Goal: Task Accomplishment & Management: Manage account settings

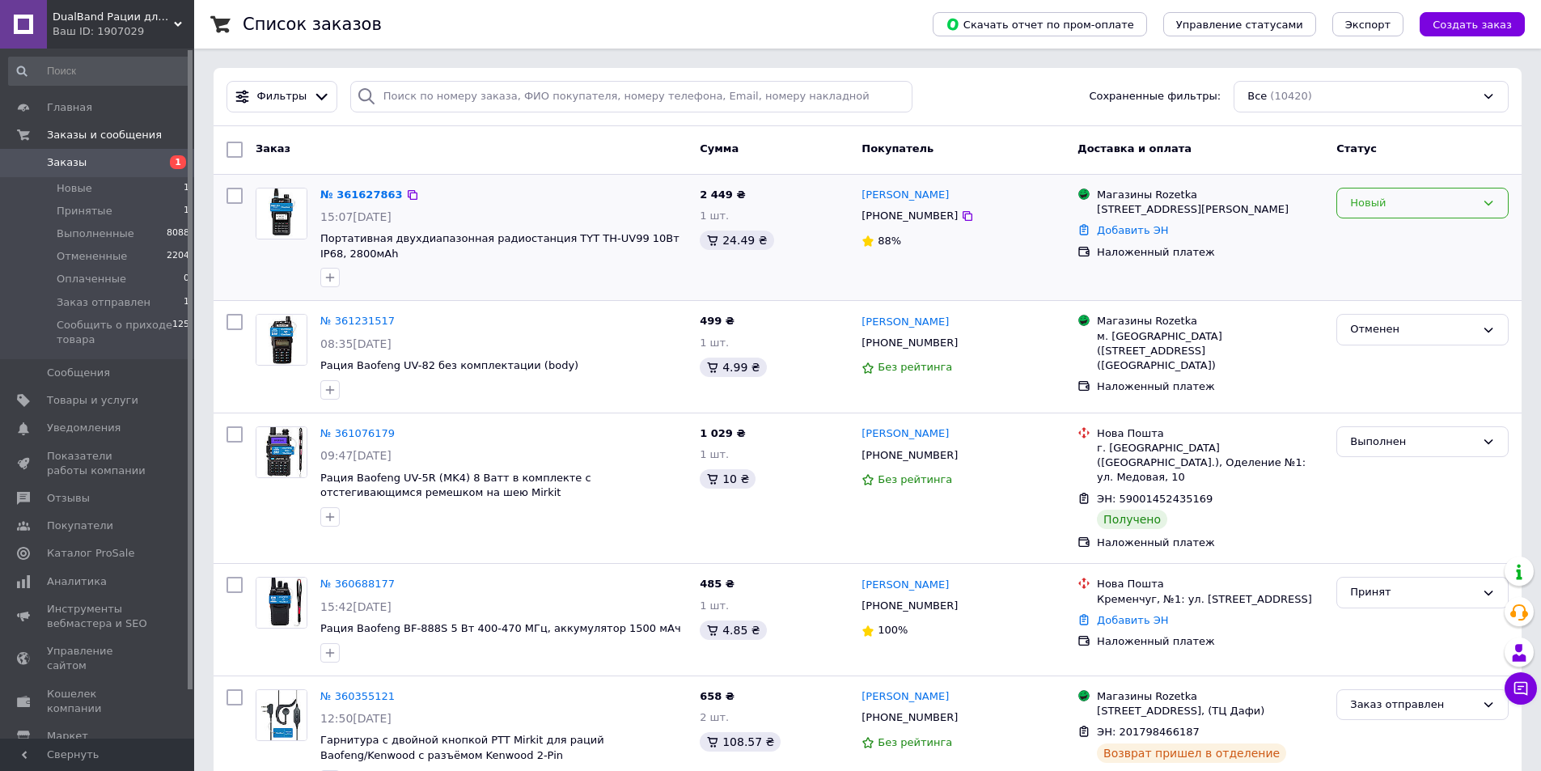
click at [1442, 204] on div "Новый" at bounding box center [1412, 203] width 125 height 17
click at [1399, 238] on li "Принят" at bounding box center [1422, 237] width 171 height 30
drag, startPoint x: 393, startPoint y: 18, endPoint x: 416, endPoint y: 68, distance: 55.0
click at [393, 18] on div "Список заказов" at bounding box center [572, 24] width 658 height 49
click at [359, 196] on link "№ 361627863" at bounding box center [357, 195] width 74 height 12
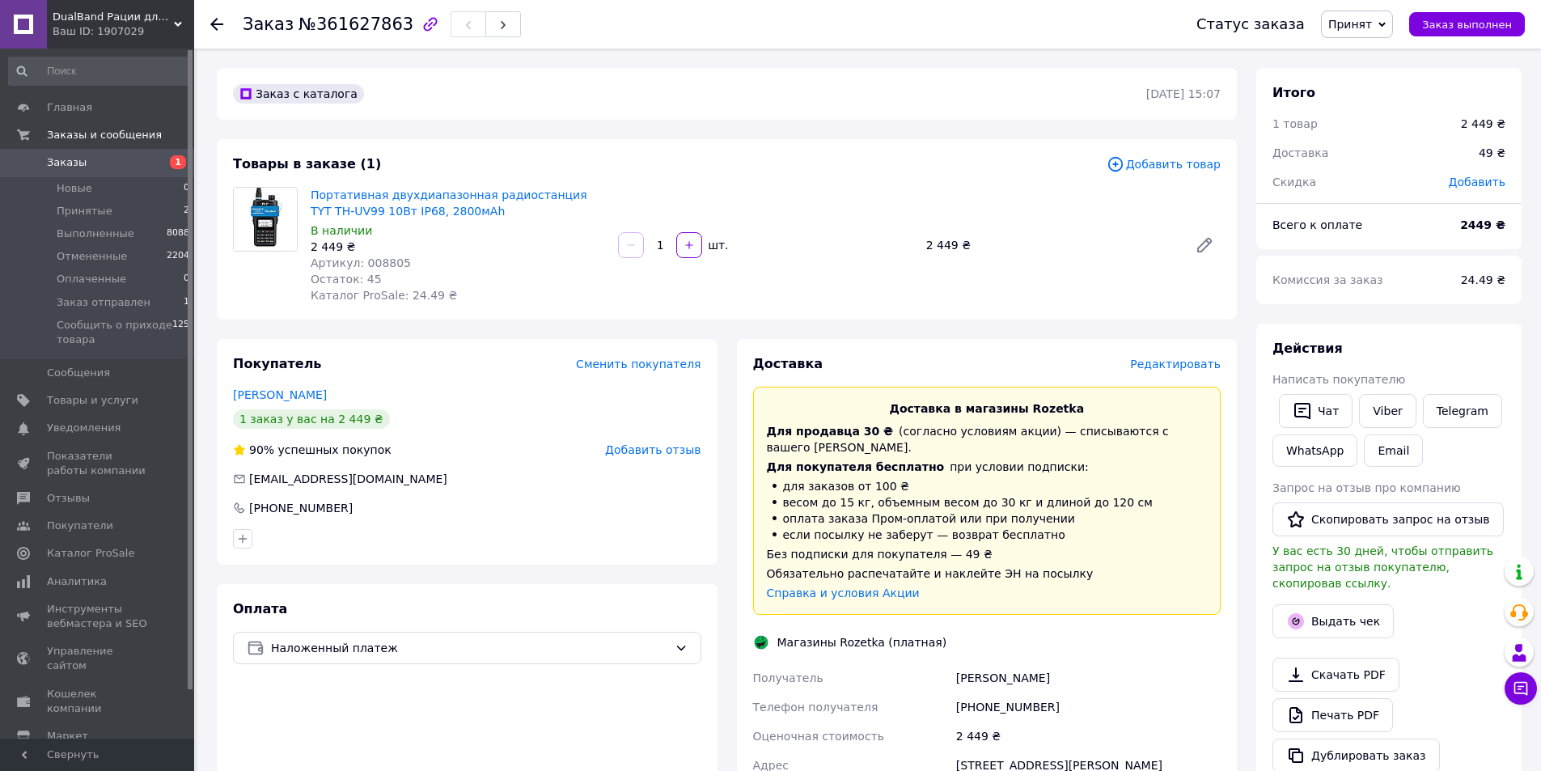
click at [409, 405] on div "Покупатель Сменить покупателя [PERSON_NAME] 1 заказ у вас на 2 449 ₴ 90% успешн…" at bounding box center [467, 452] width 501 height 226
click at [489, 419] on div "1 заказ у вас на 2 449 ₴" at bounding box center [467, 418] width 468 height 19
click at [213, 24] on use at bounding box center [216, 24] width 13 height 13
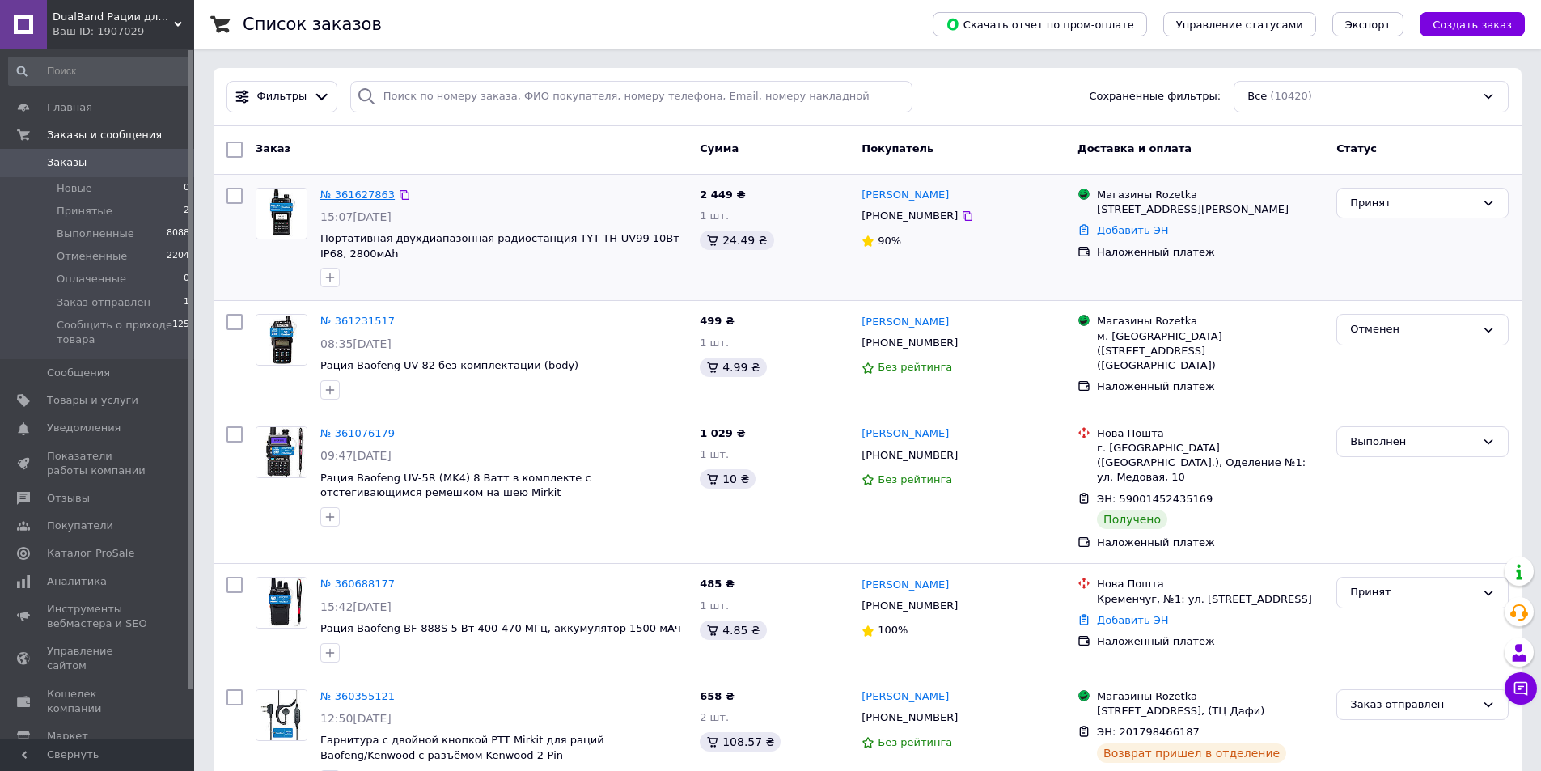
click at [341, 190] on link "№ 361627863" at bounding box center [357, 195] width 74 height 12
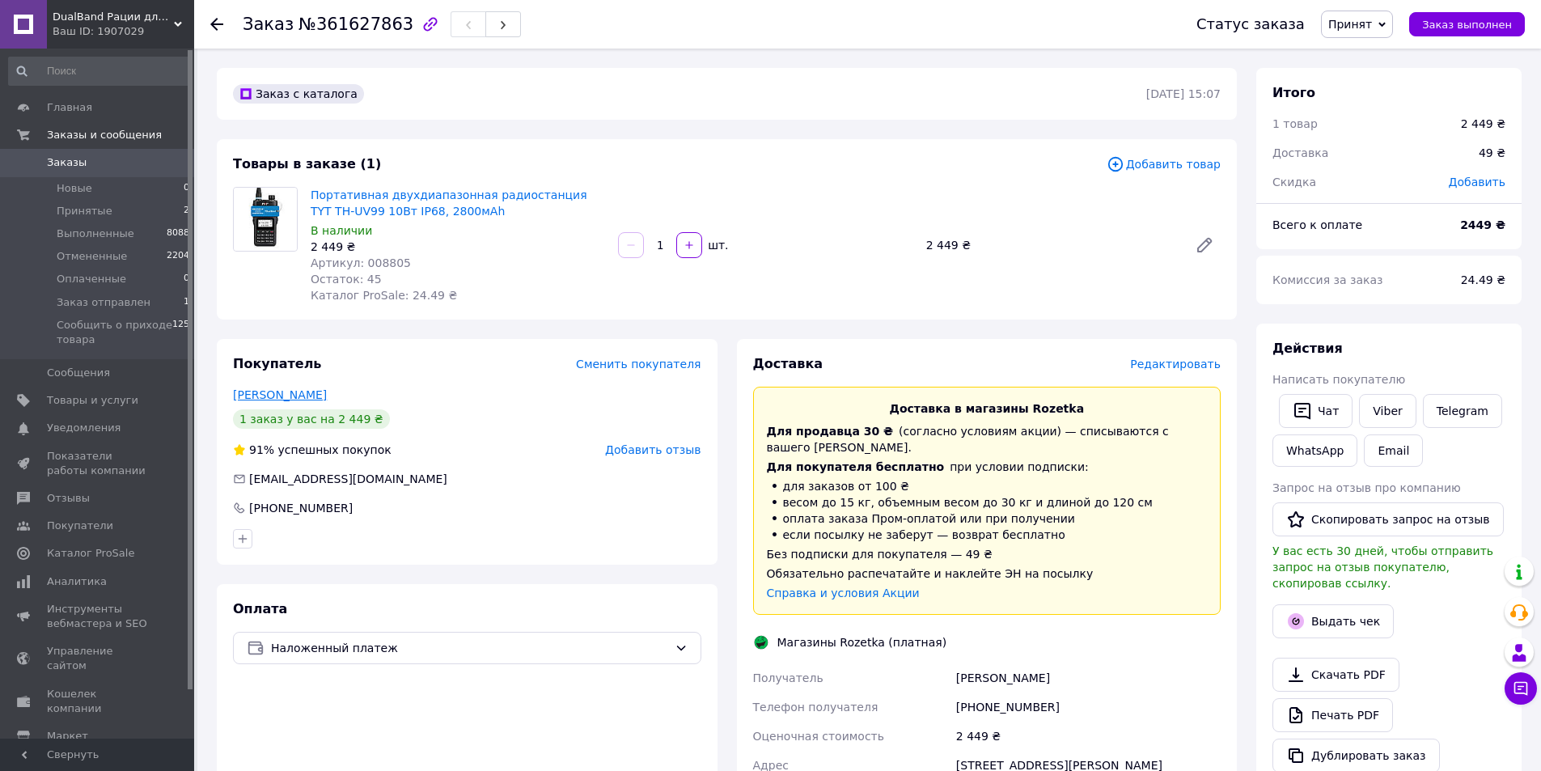
click at [277, 393] on link "[PERSON_NAME]" at bounding box center [280, 394] width 94 height 13
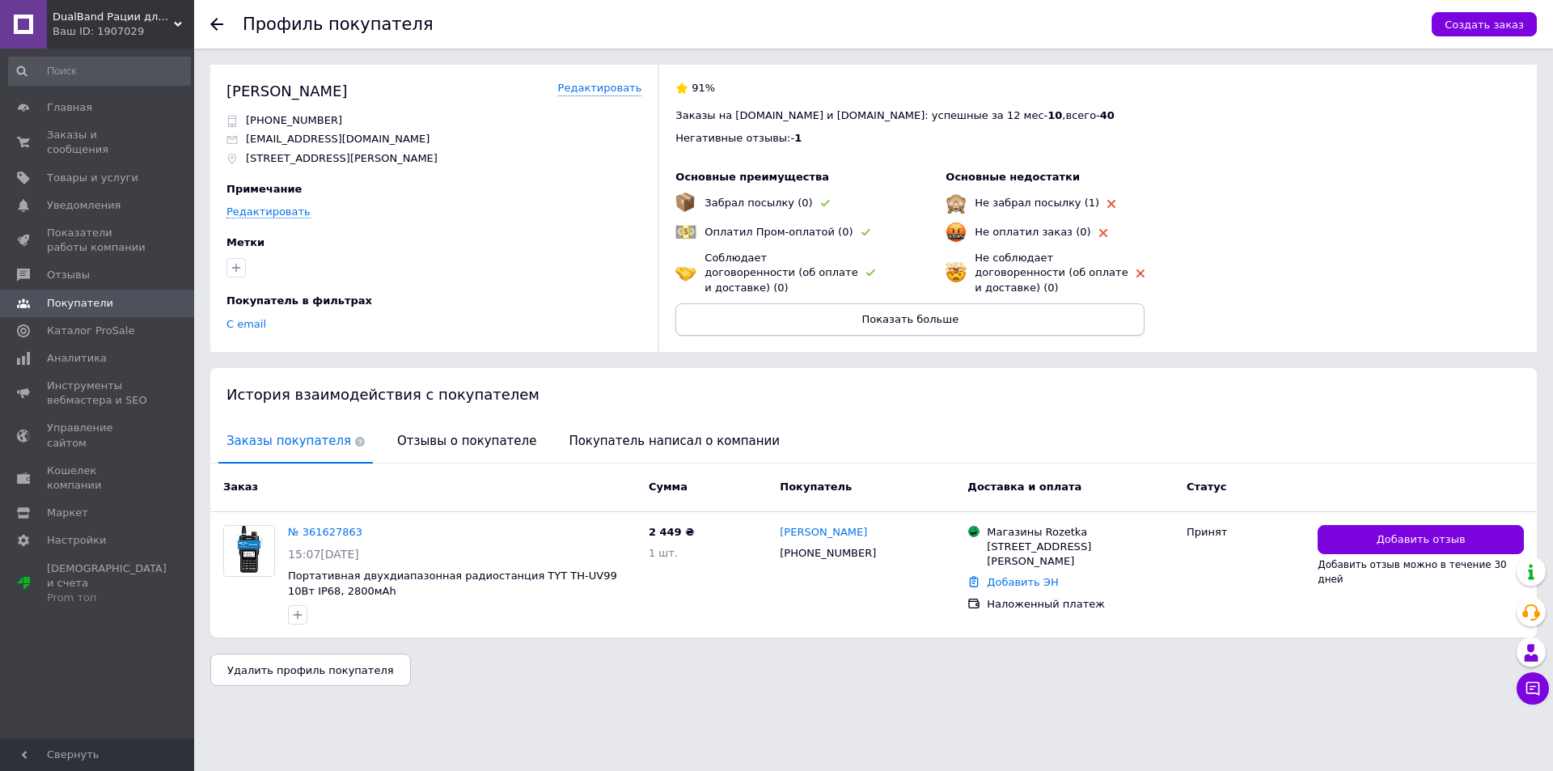
click at [915, 313] on span "Показать больше" at bounding box center [910, 319] width 97 height 12
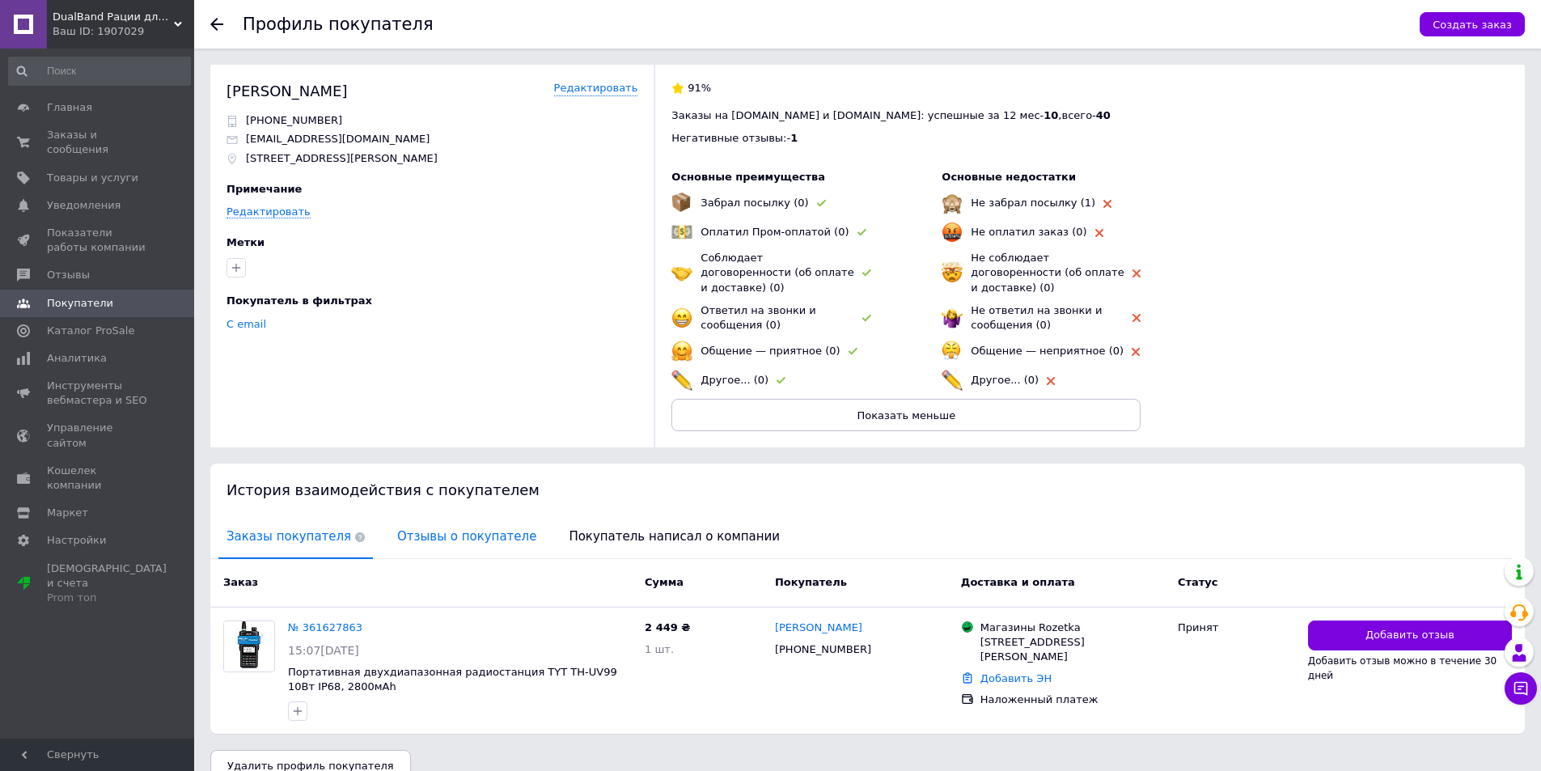
click at [434, 527] on span "Отзывы о покупателе" at bounding box center [466, 536] width 155 height 41
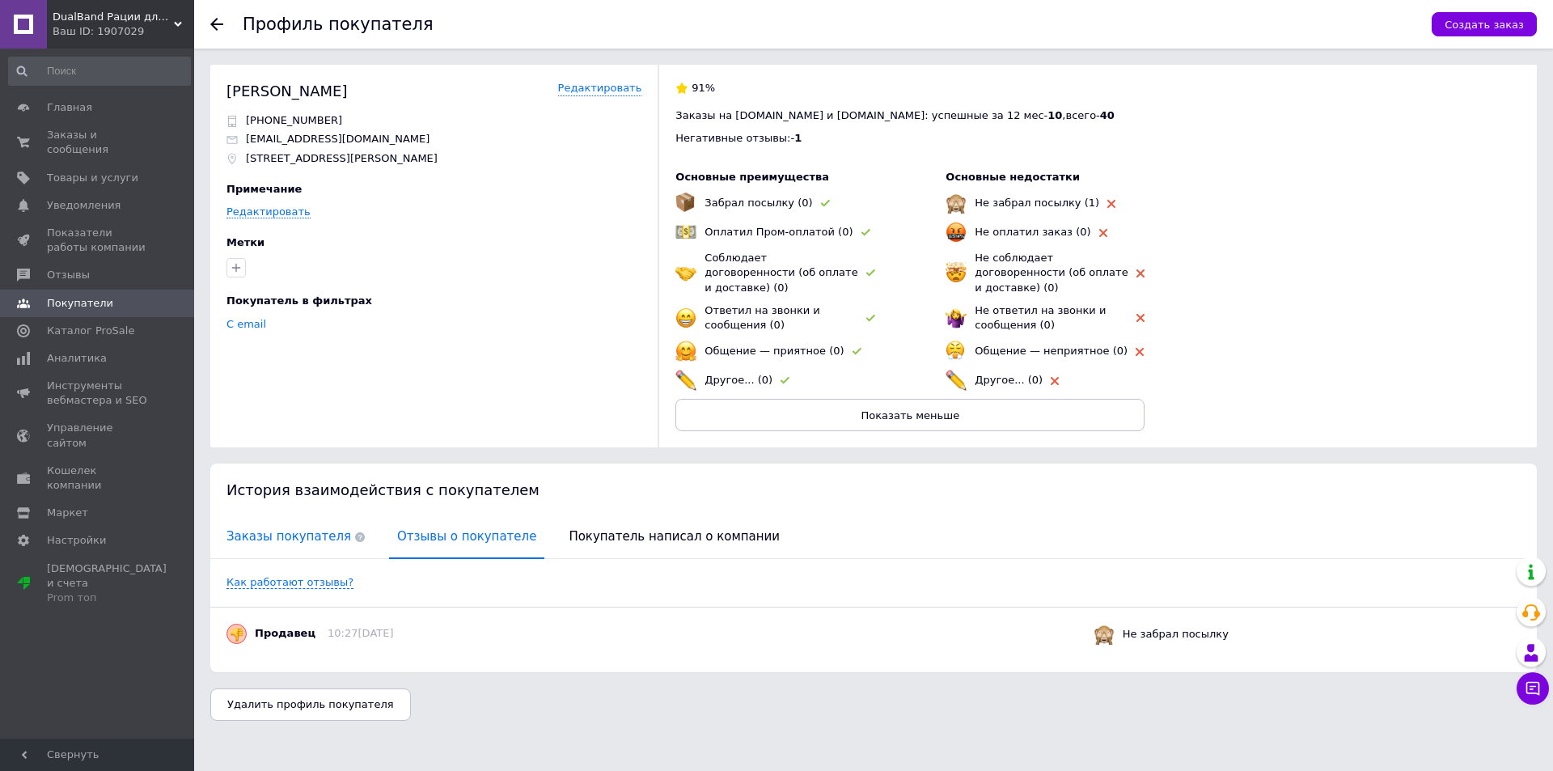
click at [307, 517] on span "Заказы покупателя" at bounding box center [295, 536] width 155 height 41
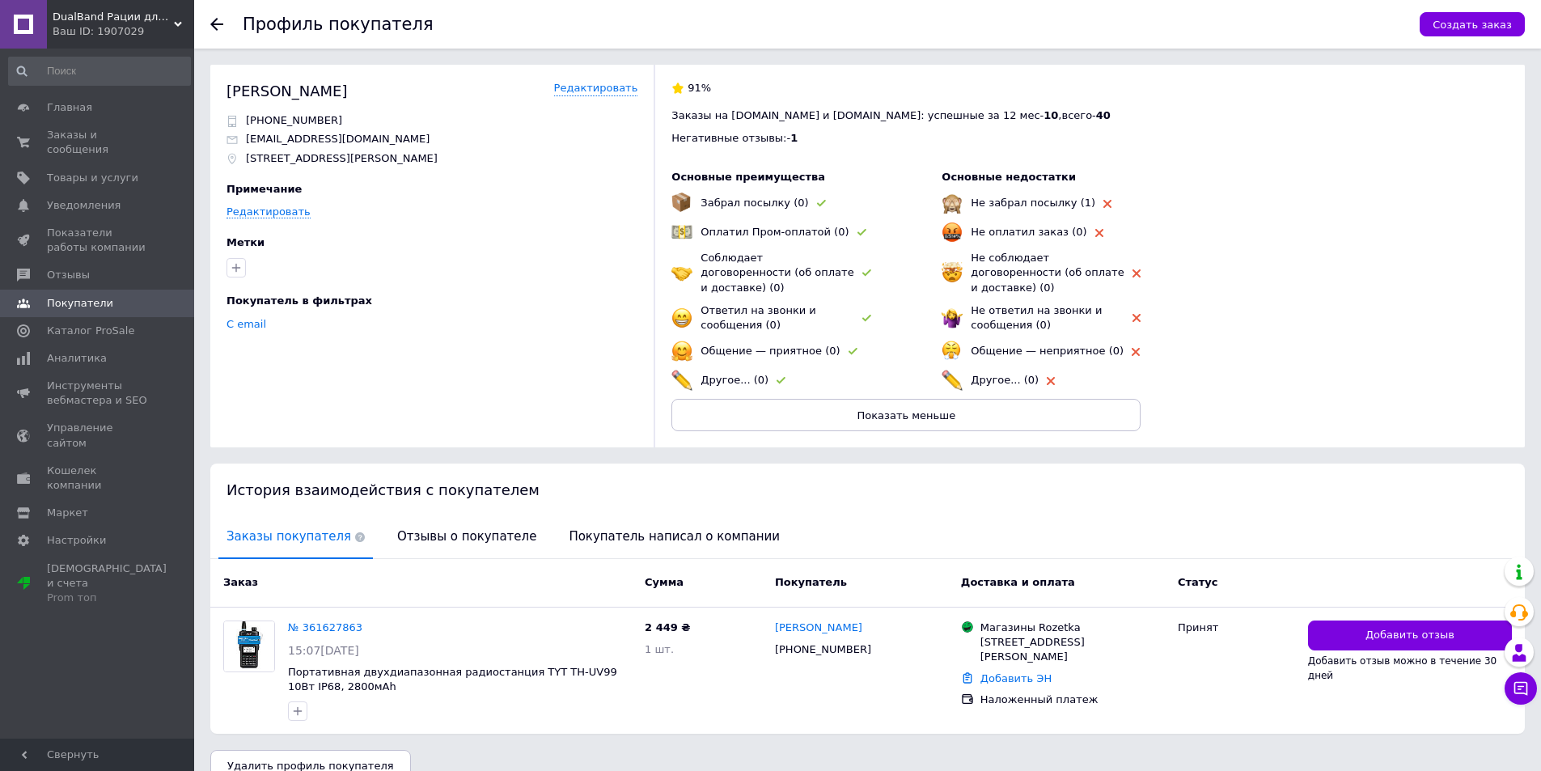
click at [222, 25] on use at bounding box center [216, 24] width 13 height 13
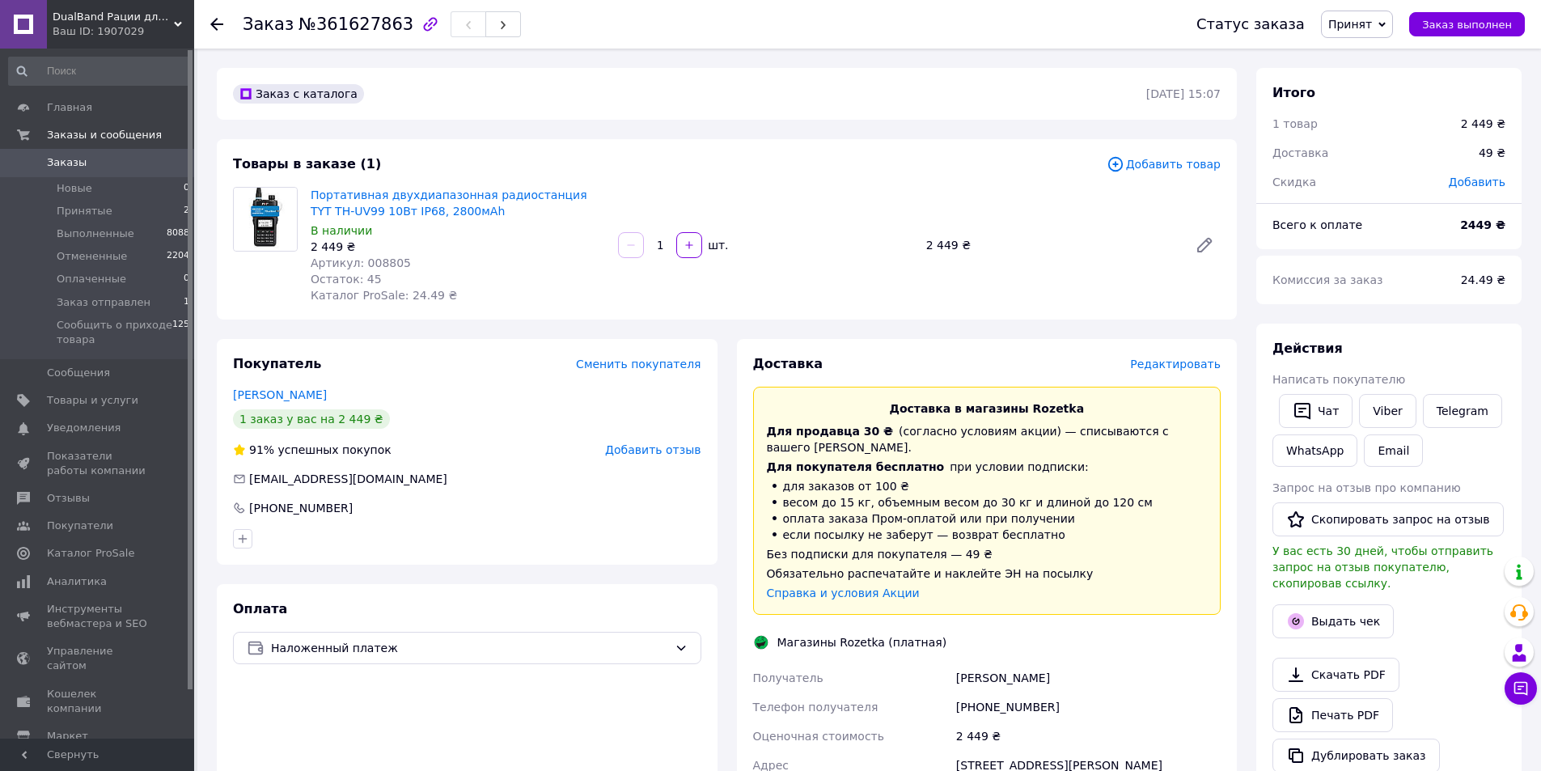
click at [217, 23] on use at bounding box center [216, 24] width 13 height 13
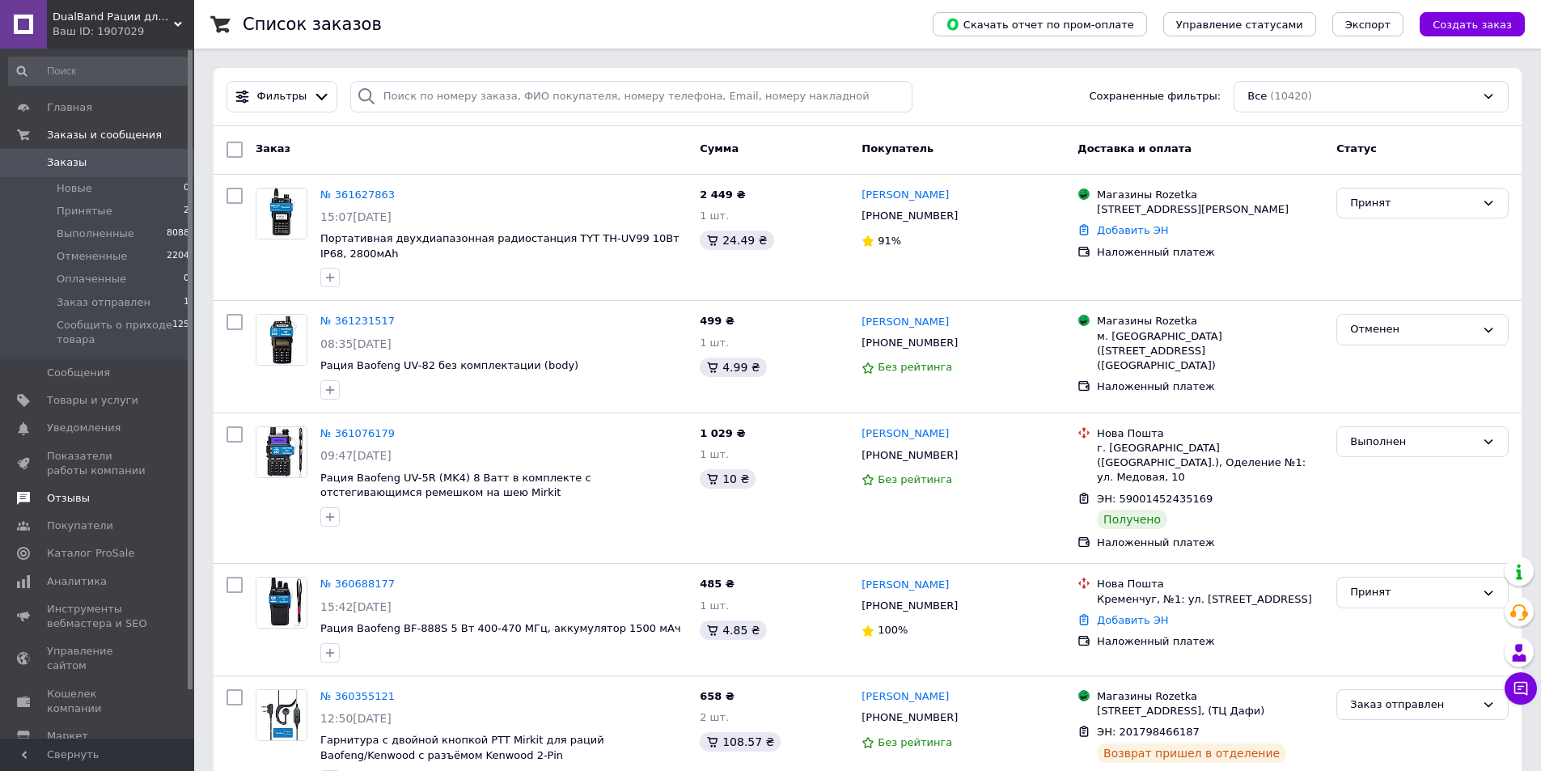
click at [68, 494] on span "Отзывы" at bounding box center [68, 498] width 43 height 15
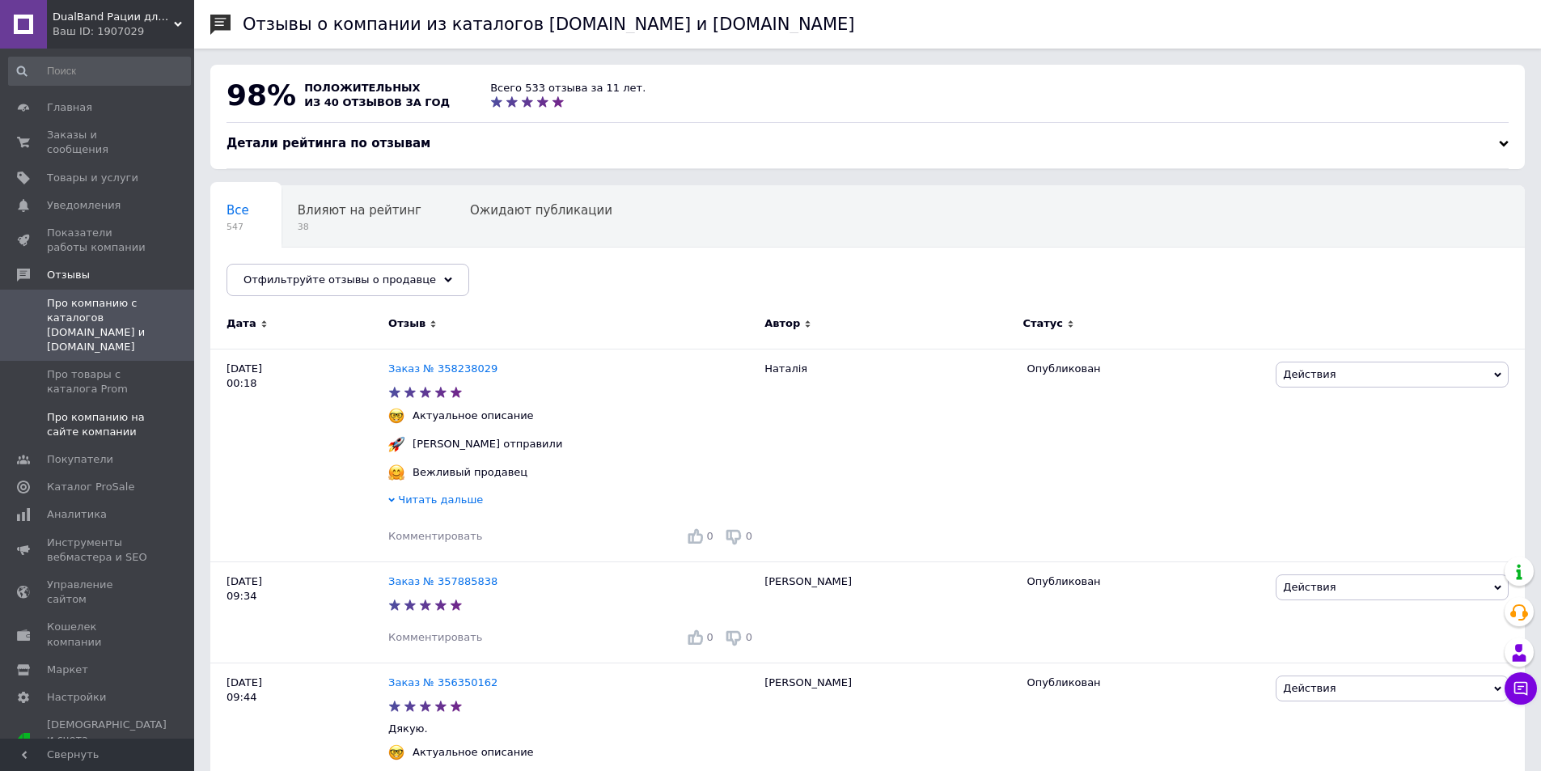
click at [78, 410] on span "Про компанию на сайте компании" at bounding box center [98, 424] width 103 height 29
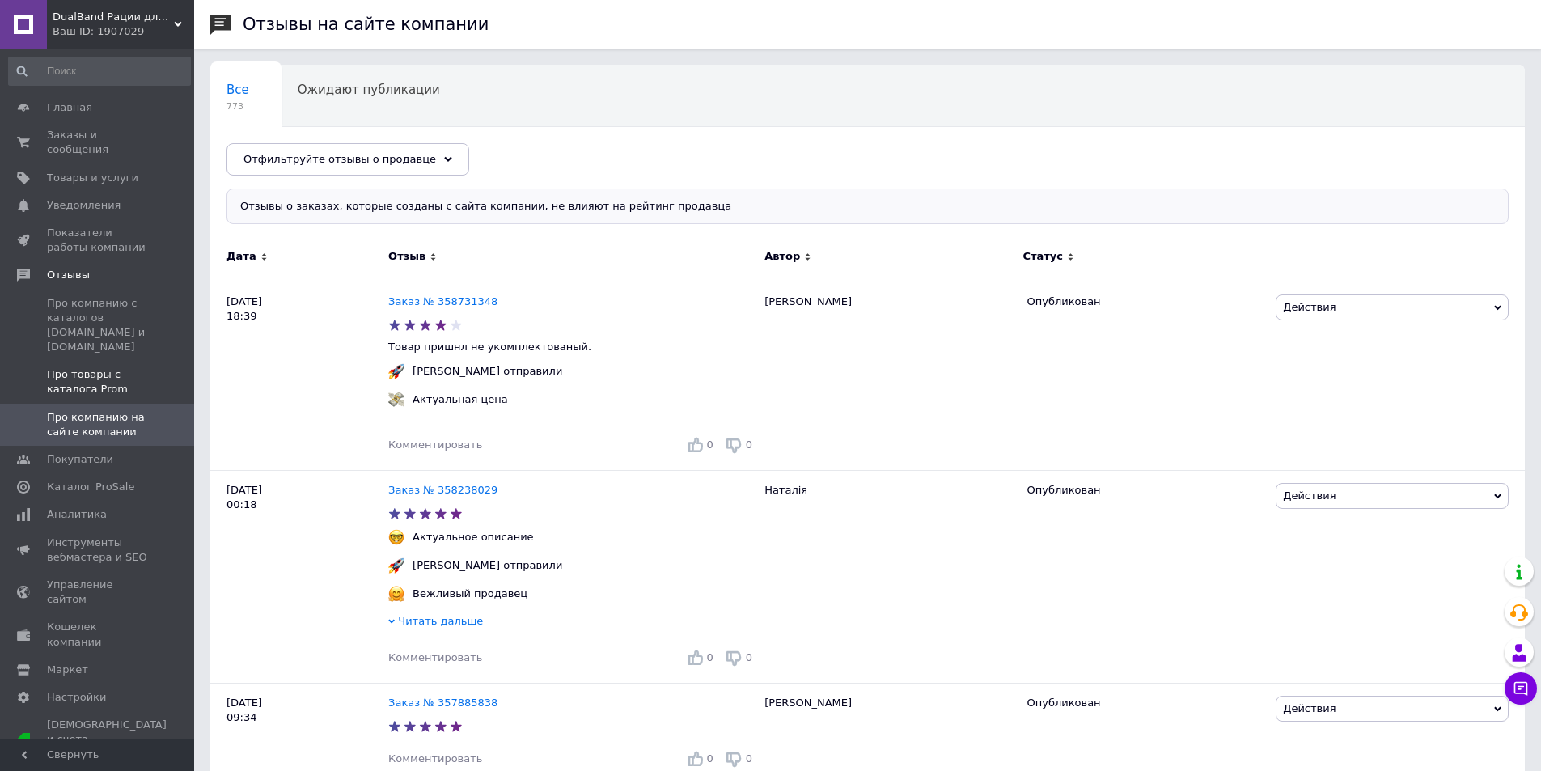
click at [75, 367] on span "Про товары с каталога Prom" at bounding box center [98, 381] width 103 height 29
